Goal: Information Seeking & Learning: Learn about a topic

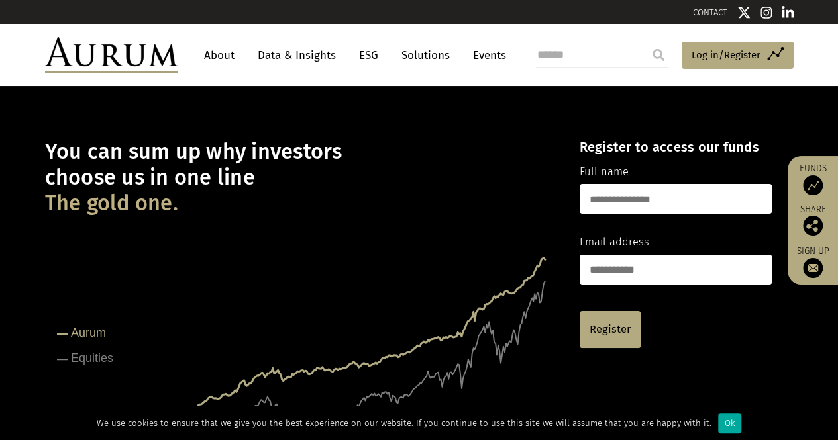
click at [228, 43] on link "About" at bounding box center [219, 55] width 44 height 25
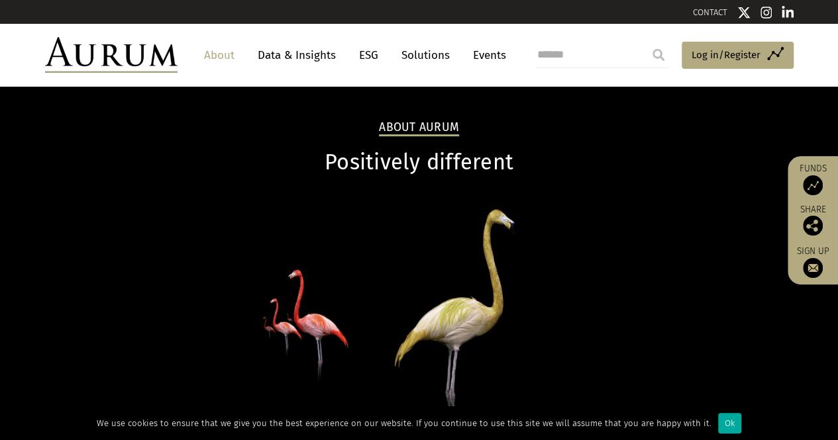
click at [285, 54] on link "Data & Insights" at bounding box center [296, 55] width 91 height 25
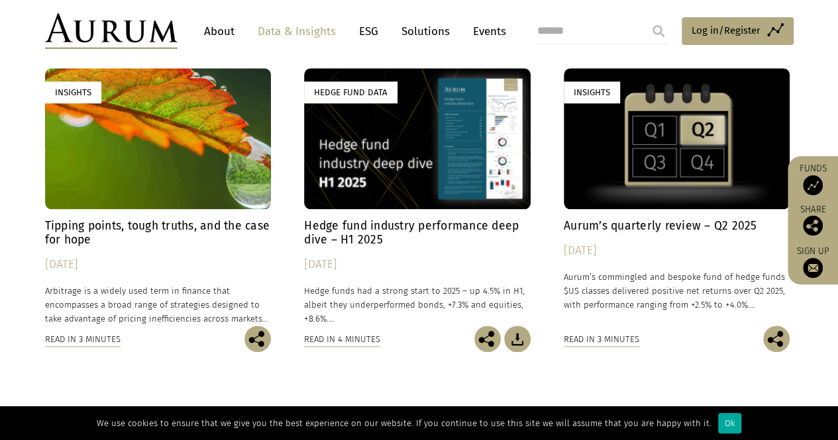
scroll to position [764, 0]
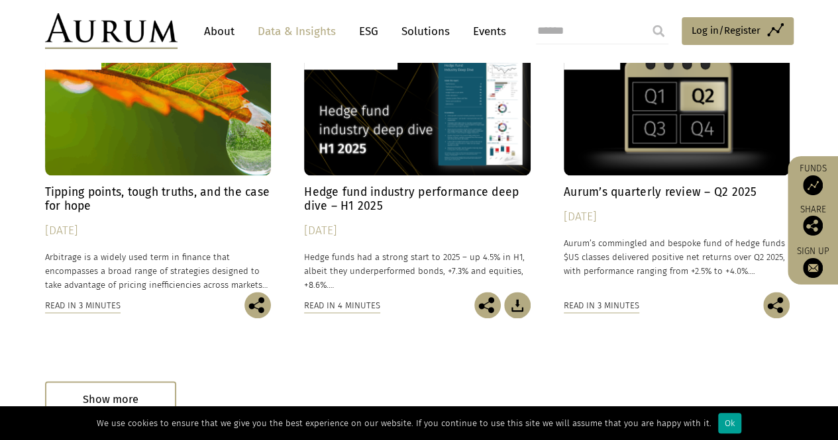
click at [719, 419] on div "Ok" at bounding box center [729, 423] width 23 height 21
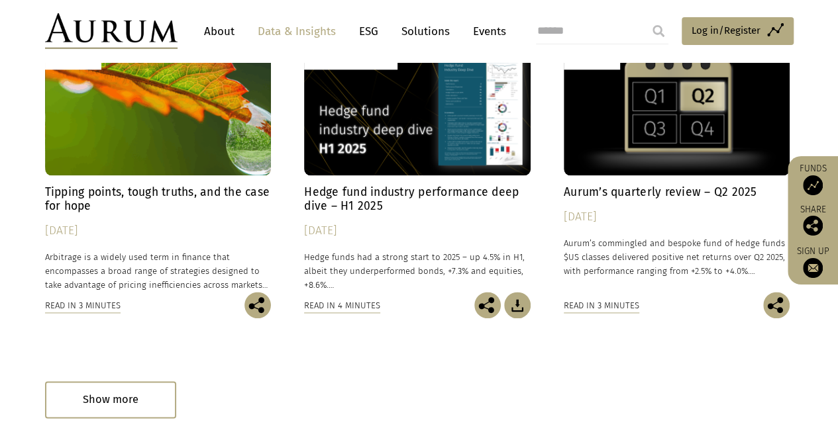
scroll to position [950, 0]
